Goal: Navigation & Orientation: Find specific page/section

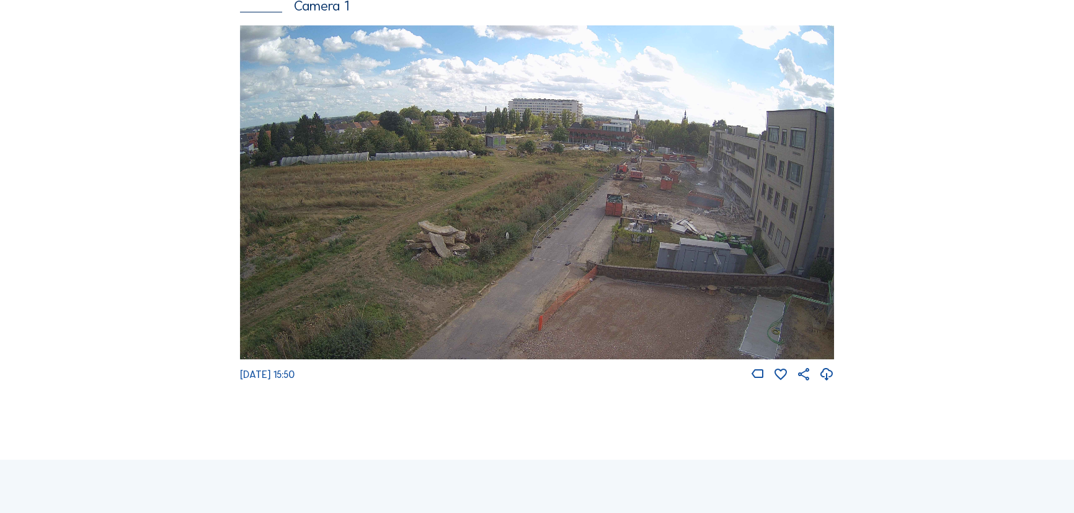
scroll to position [56, 0]
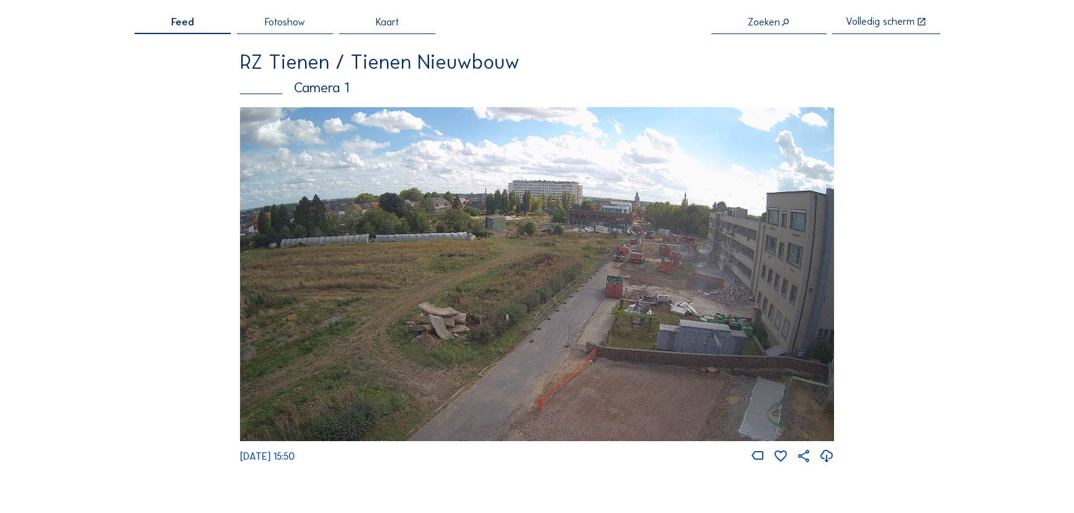
click at [942, 172] on div "Camera's Timelapses Mijn C-Site Feed Fotoshow Kaart Zoeken Volledig scherm RZ T…" at bounding box center [537, 446] width 1074 height 1004
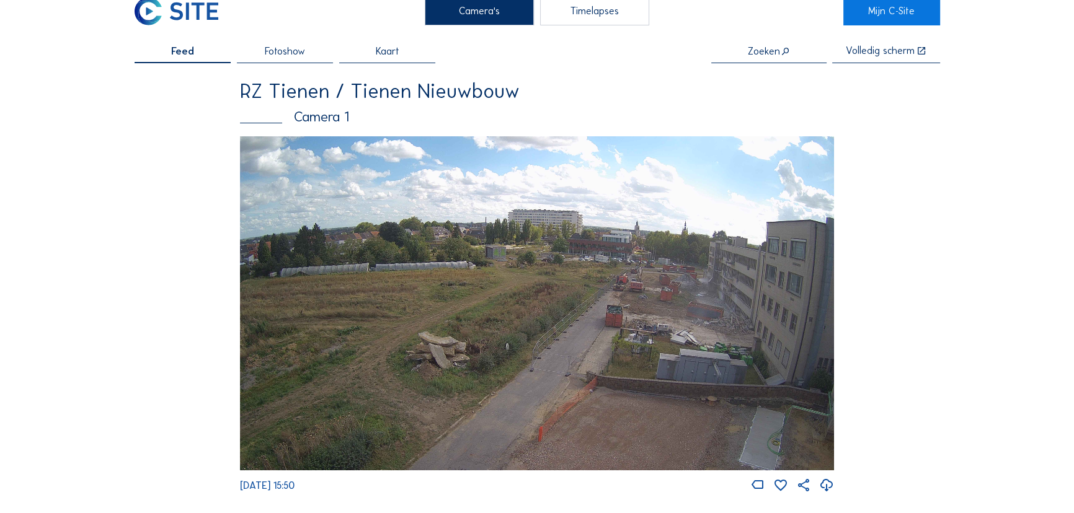
scroll to position [0, 0]
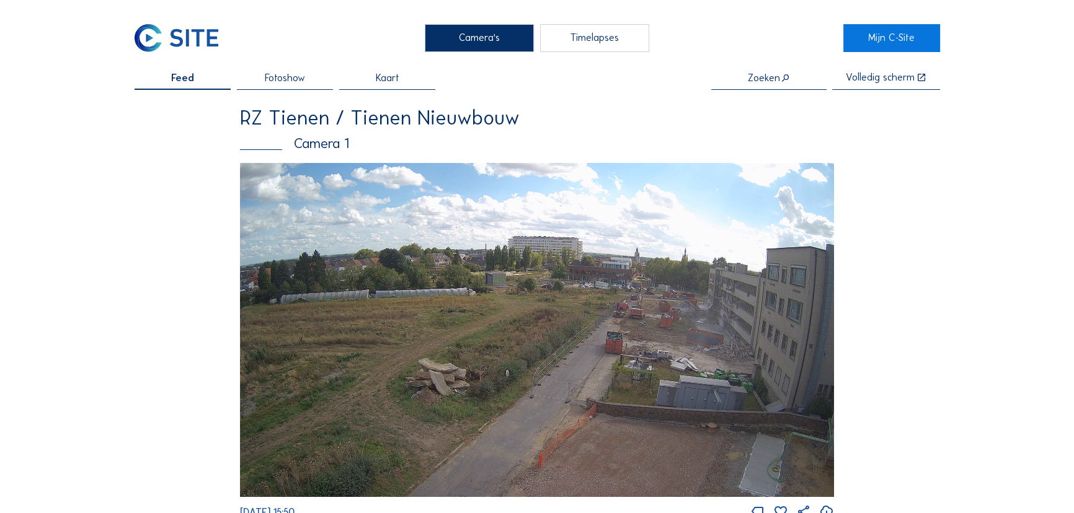
click at [164, 39] on img at bounding box center [177, 38] width 84 height 29
click at [179, 33] on img at bounding box center [177, 38] width 84 height 29
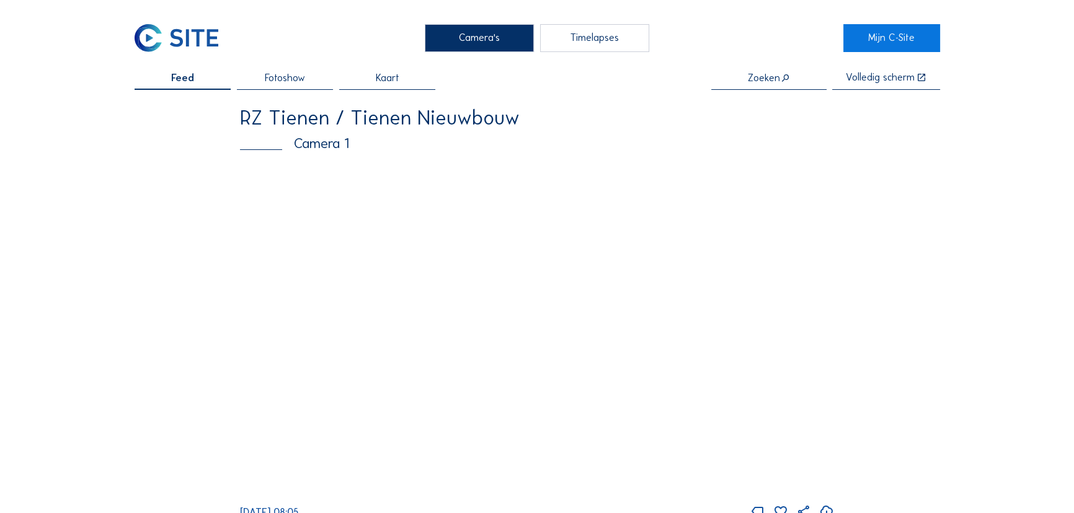
scroll to position [56, 0]
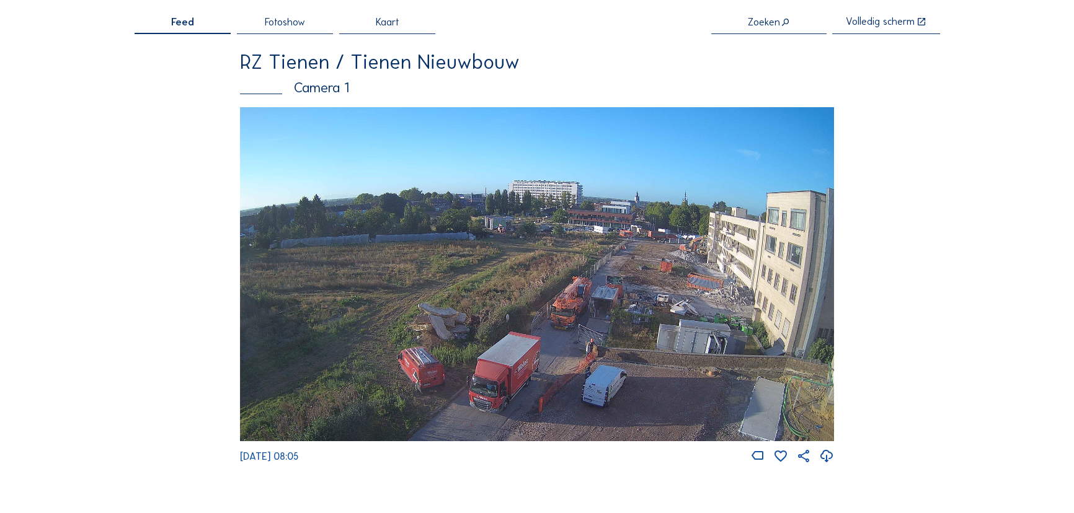
click at [176, 23] on span "Feed" at bounding box center [182, 22] width 23 height 10
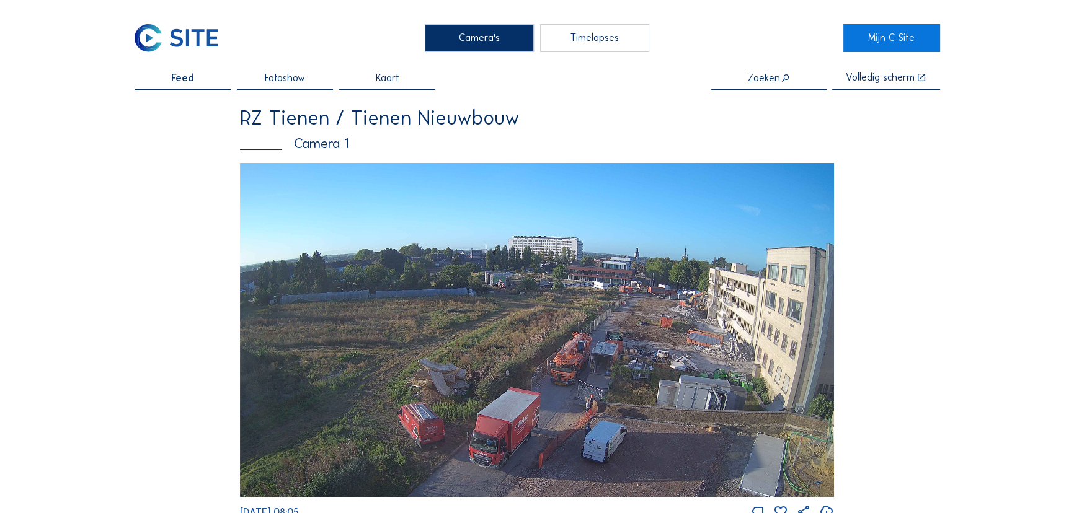
click at [490, 32] on div "Camera's" at bounding box center [480, 38] width 110 height 29
click at [177, 33] on img at bounding box center [177, 38] width 84 height 29
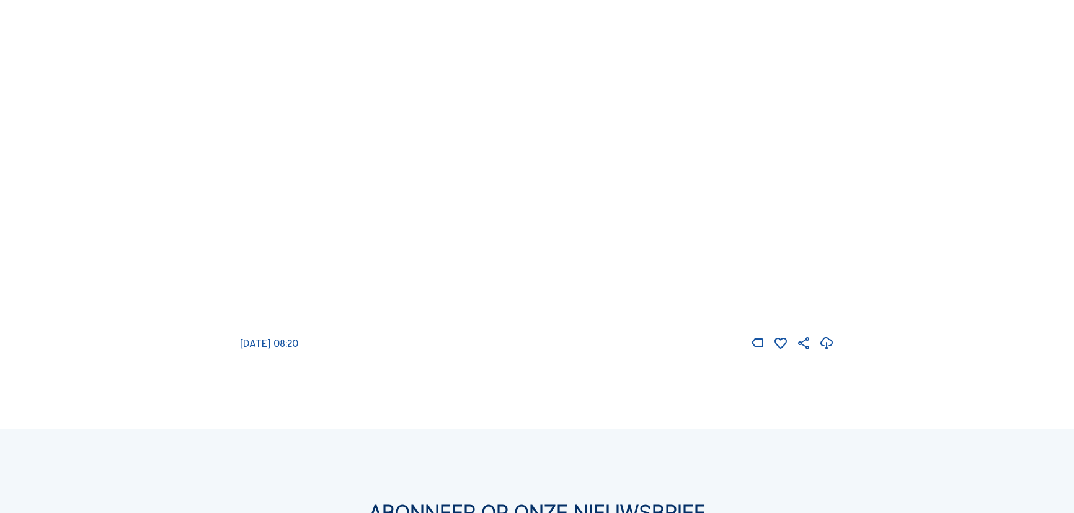
scroll to position [112, 0]
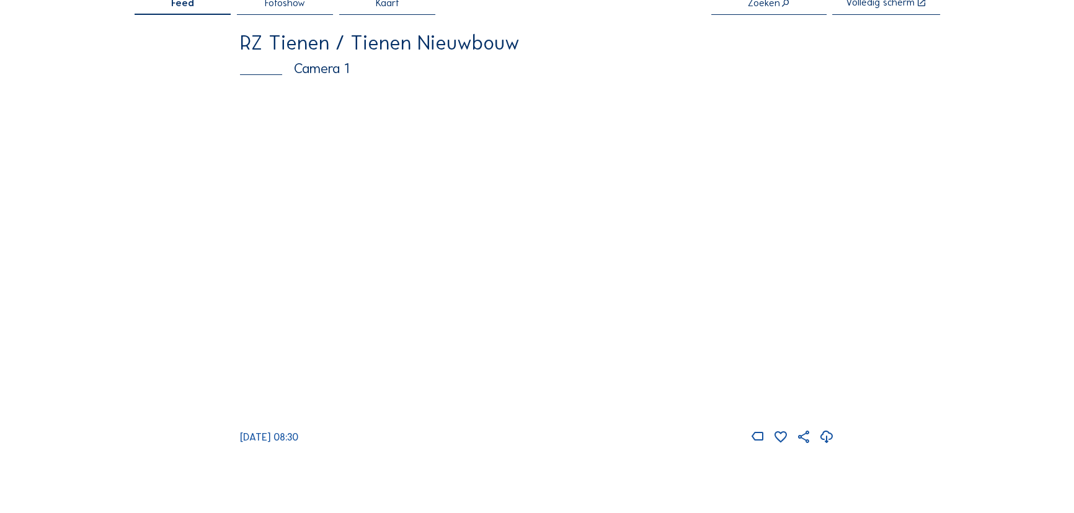
scroll to position [56, 0]
